Goal: Find specific page/section: Find specific page/section

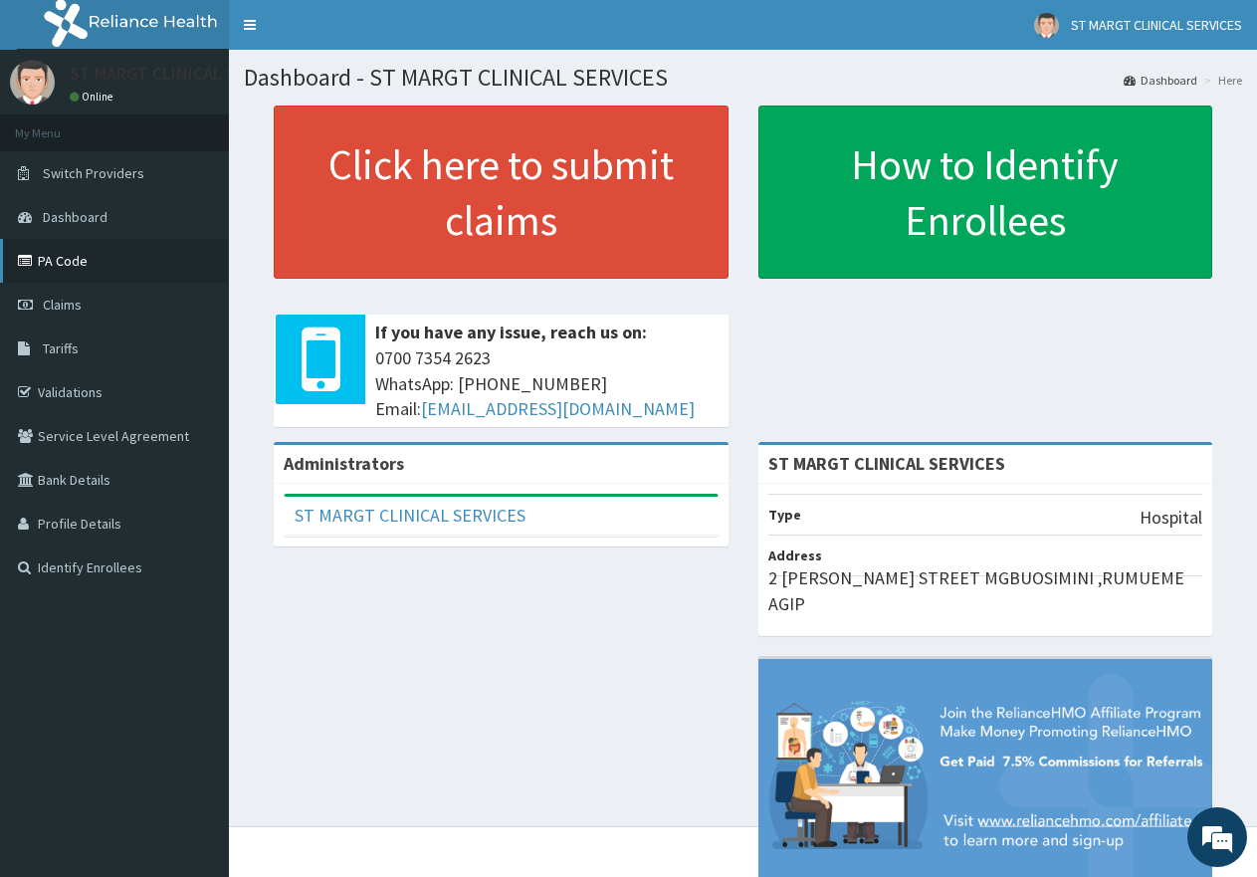
click at [61, 262] on link "PA Code" at bounding box center [114, 261] width 229 height 44
click at [54, 262] on link "PA Code" at bounding box center [114, 261] width 229 height 44
click at [69, 262] on link "PA Code" at bounding box center [114, 261] width 229 height 44
